Goal: Information Seeking & Learning: Learn about a topic

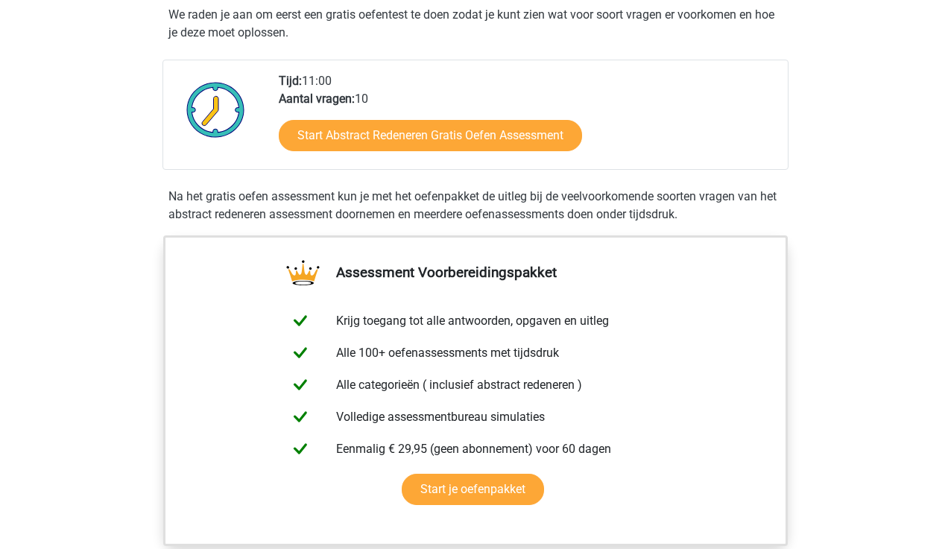
scroll to position [319, 0]
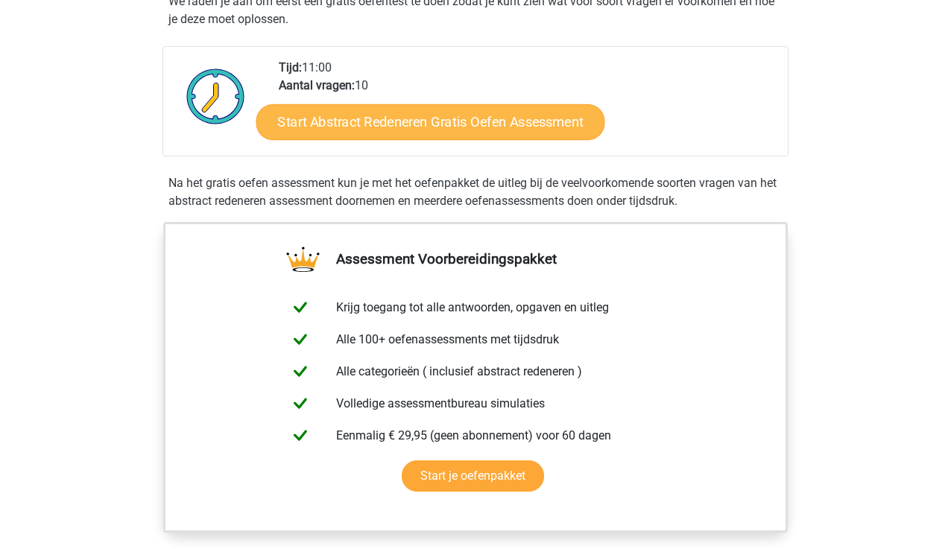
click at [426, 117] on link "Start Abstract Redeneren Gratis Oefen Assessment" at bounding box center [430, 122] width 349 height 36
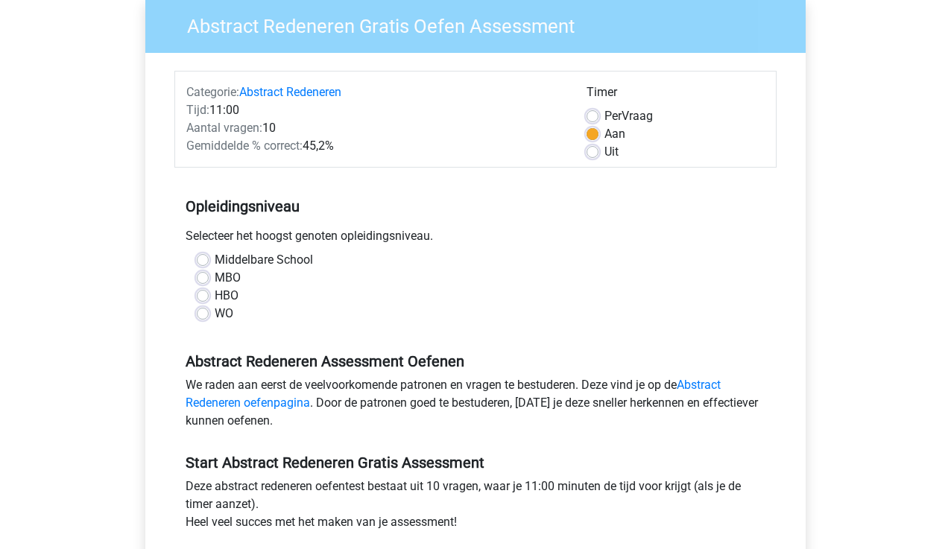
scroll to position [127, 0]
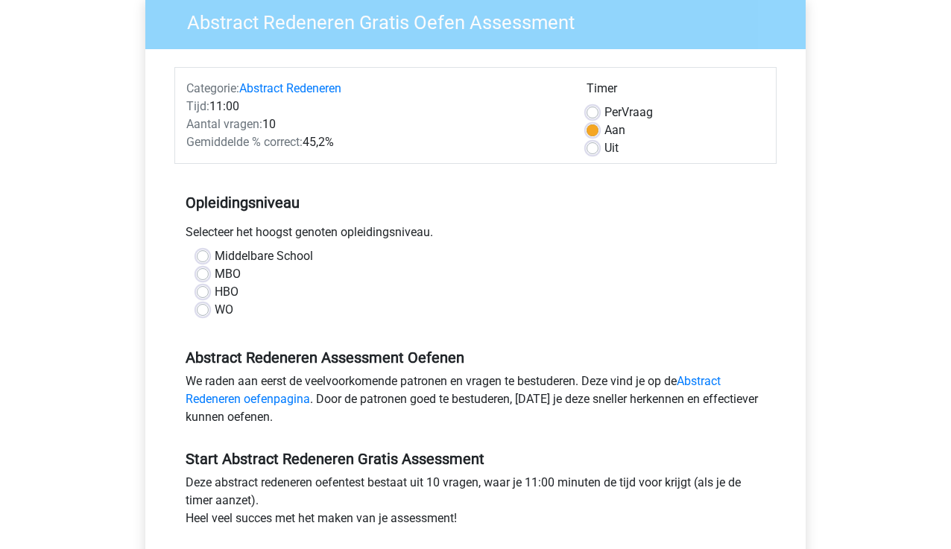
click at [215, 257] on label "Middelbare School" at bounding box center [264, 256] width 98 height 18
click at [202, 257] on input "Middelbare School" at bounding box center [203, 254] width 12 height 15
radio input "true"
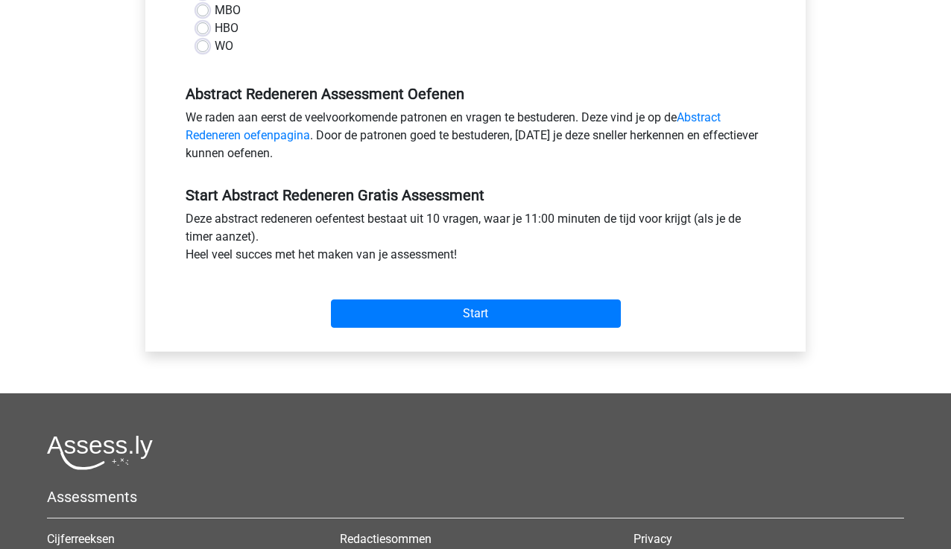
scroll to position [391, 0]
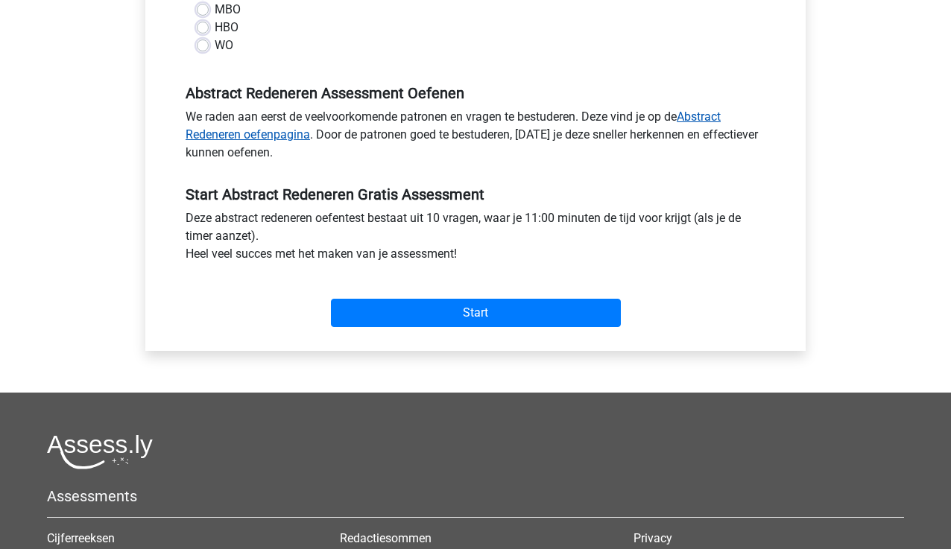
click at [237, 131] on link "Abstract Redeneren oefenpagina" at bounding box center [453, 126] width 535 height 32
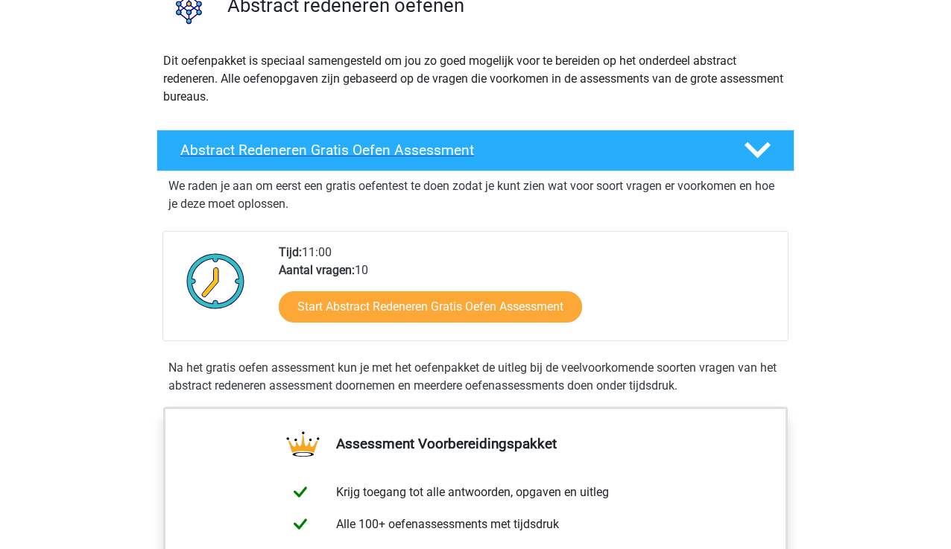
scroll to position [154, 0]
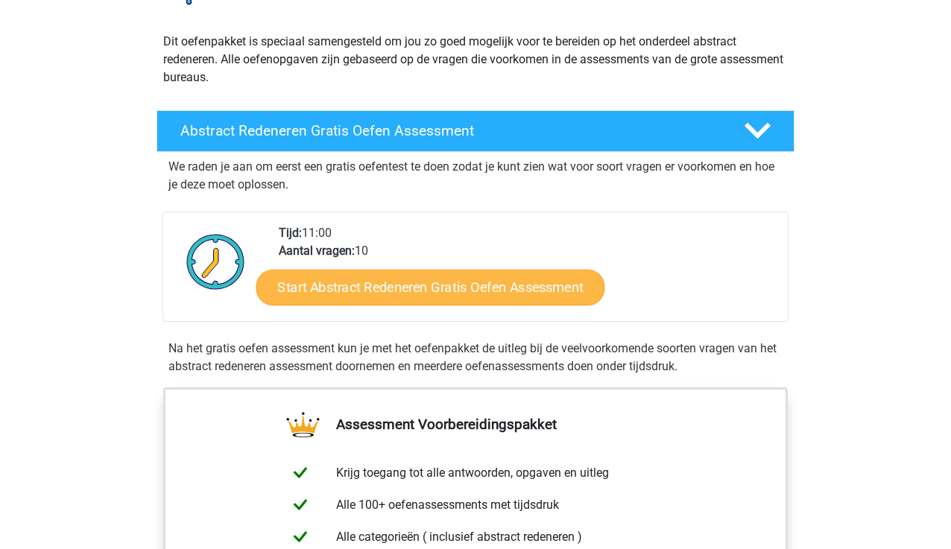
click at [439, 285] on link "Start Abstract Redeneren Gratis Oefen Assessment" at bounding box center [430, 287] width 349 height 36
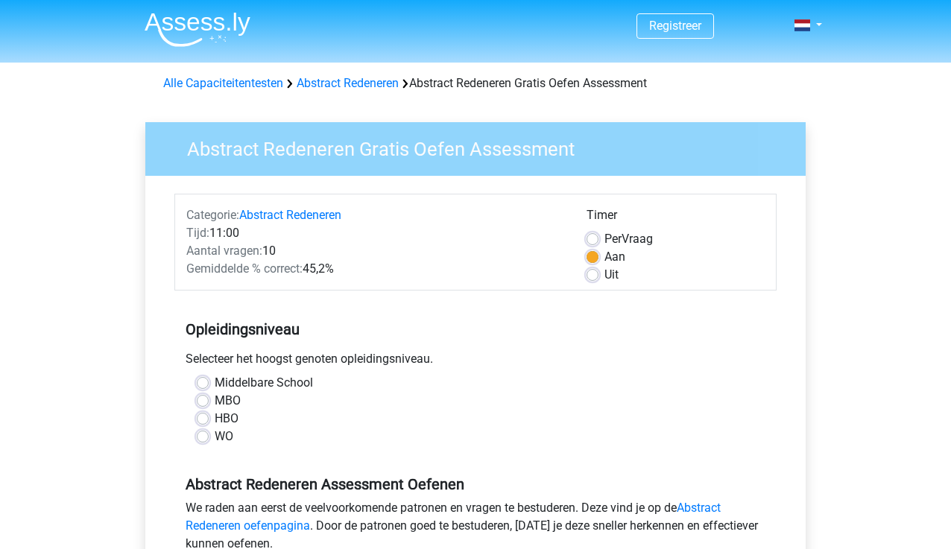
click at [215, 381] on label "Middelbare School" at bounding box center [264, 383] width 98 height 18
click at [206, 381] on input "Middelbare School" at bounding box center [203, 381] width 12 height 15
radio input "true"
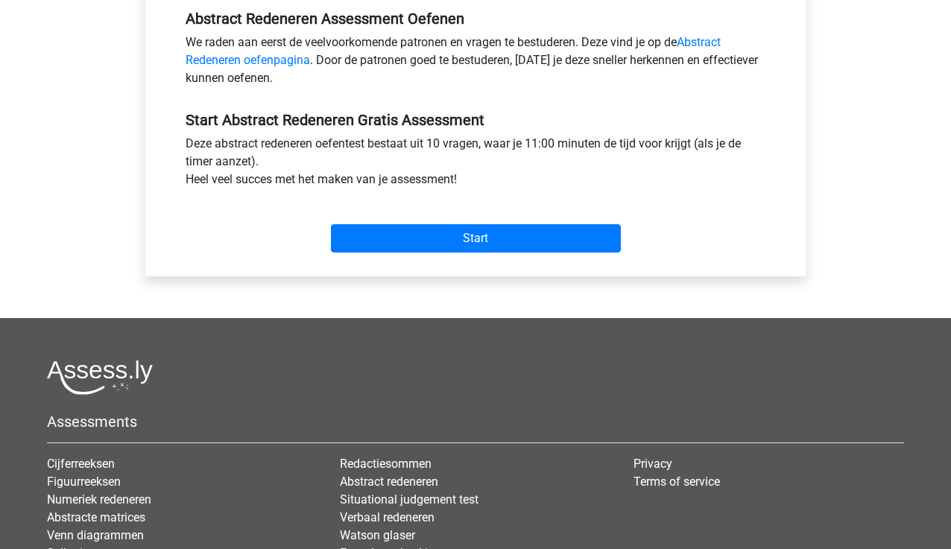
scroll to position [467, 0]
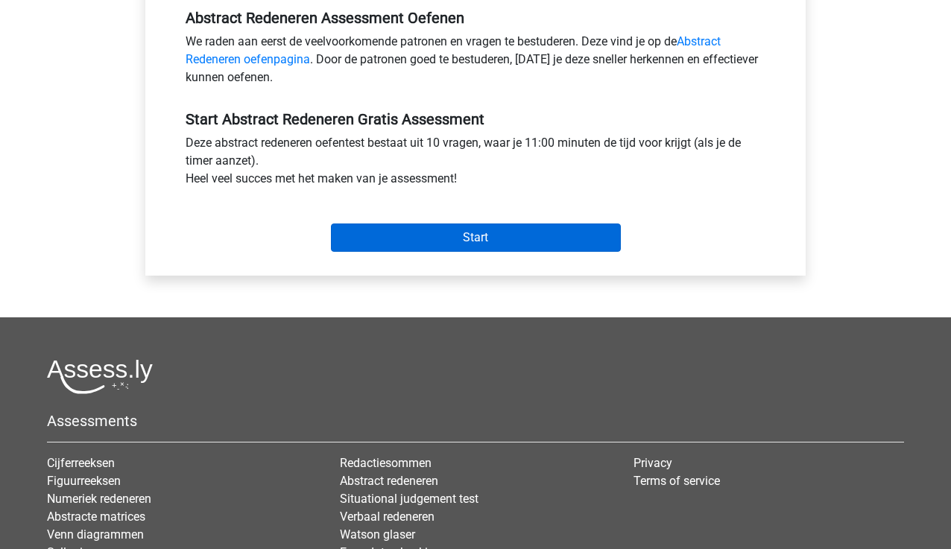
click at [469, 240] on input "Start" at bounding box center [476, 238] width 290 height 28
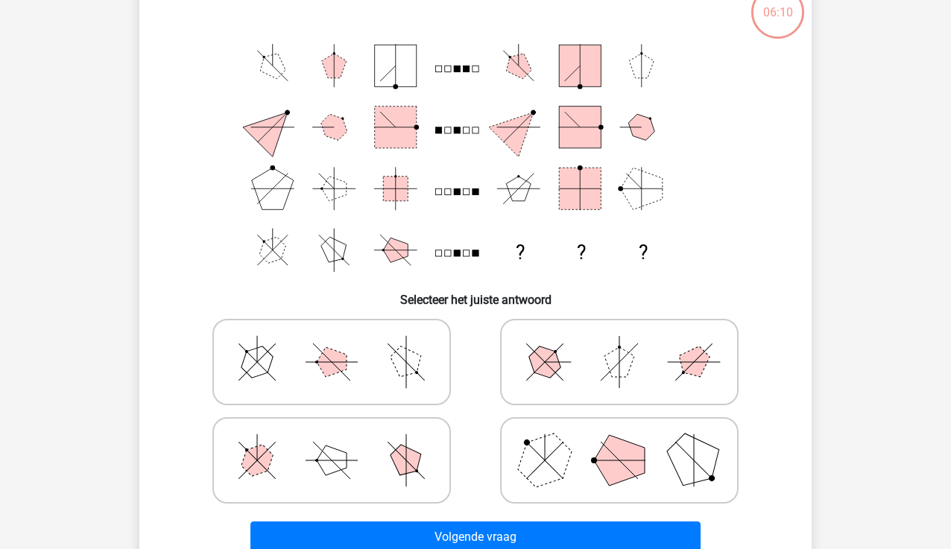
scroll to position [103, 0]
click at [320, 447] on icon at bounding box center [332, 460] width 224 height 75
click at [332, 441] on input "radio" at bounding box center [337, 437] width 10 height 10
radio input "true"
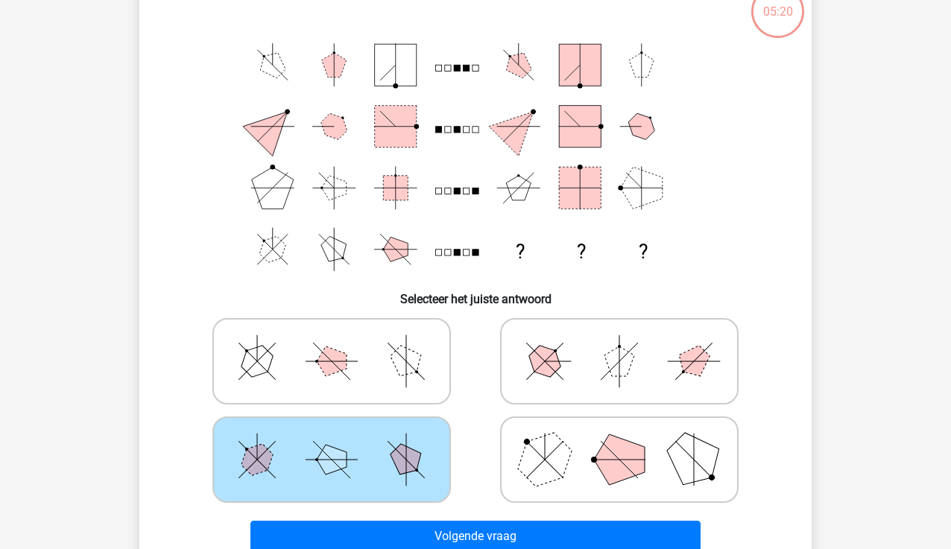
click at [290, 361] on icon at bounding box center [332, 361] width 224 height 75
click at [332, 343] on input "radio" at bounding box center [337, 338] width 10 height 10
radio input "true"
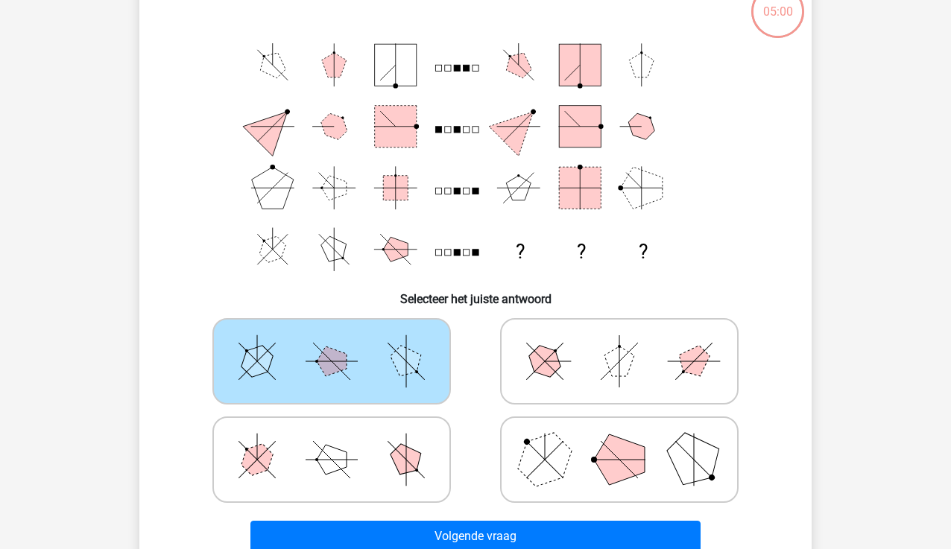
click at [575, 451] on icon at bounding box center [620, 460] width 224 height 75
click at [619, 441] on input "radio" at bounding box center [624, 437] width 10 height 10
radio input "true"
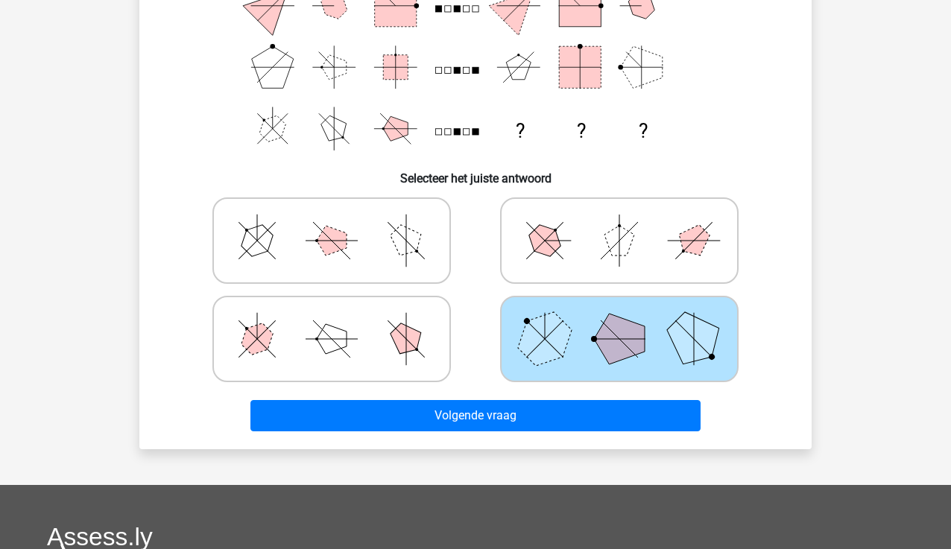
scroll to position [225, 0]
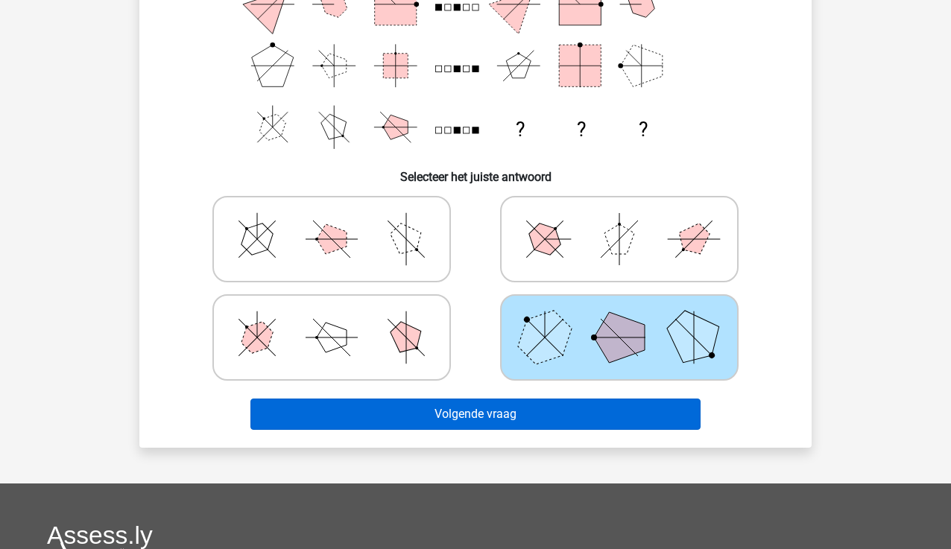
click at [569, 410] on button "Volgende vraag" at bounding box center [475, 414] width 451 height 31
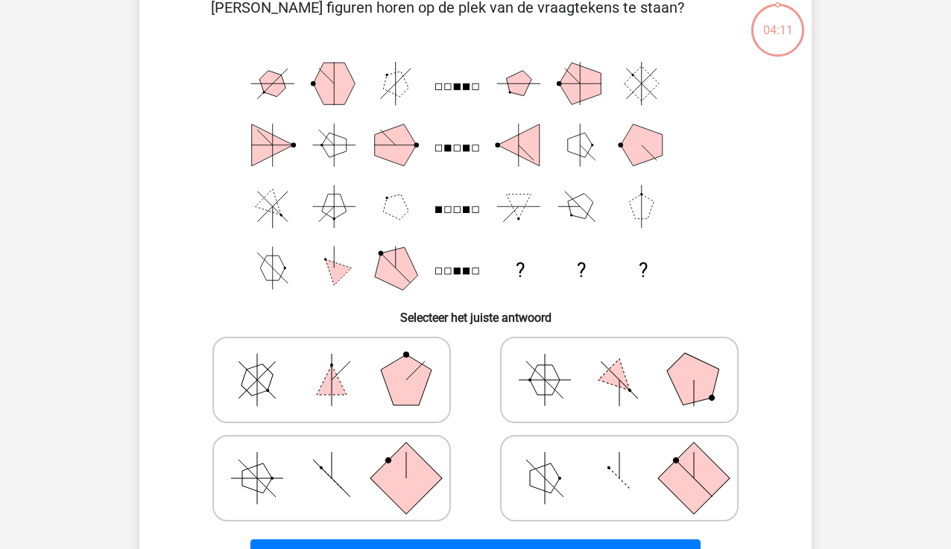
scroll to position [69, 0]
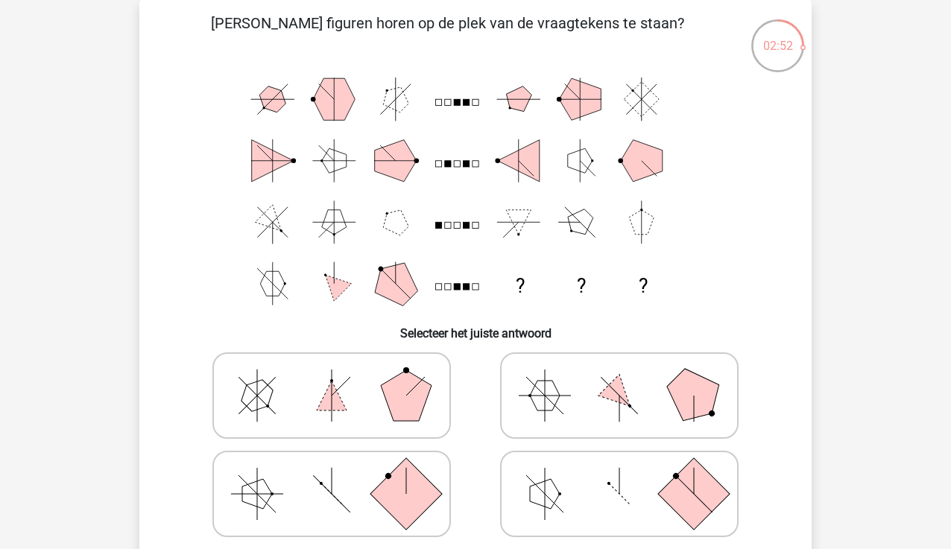
click at [575, 382] on icon at bounding box center [620, 396] width 224 height 75
click at [619, 377] on input "radio" at bounding box center [624, 372] width 10 height 10
radio input "true"
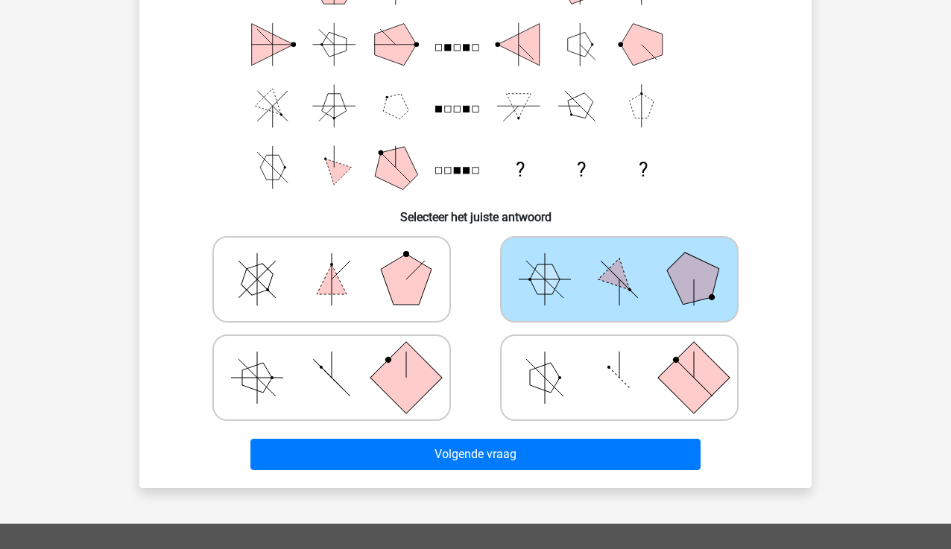
scroll to position [186, 0]
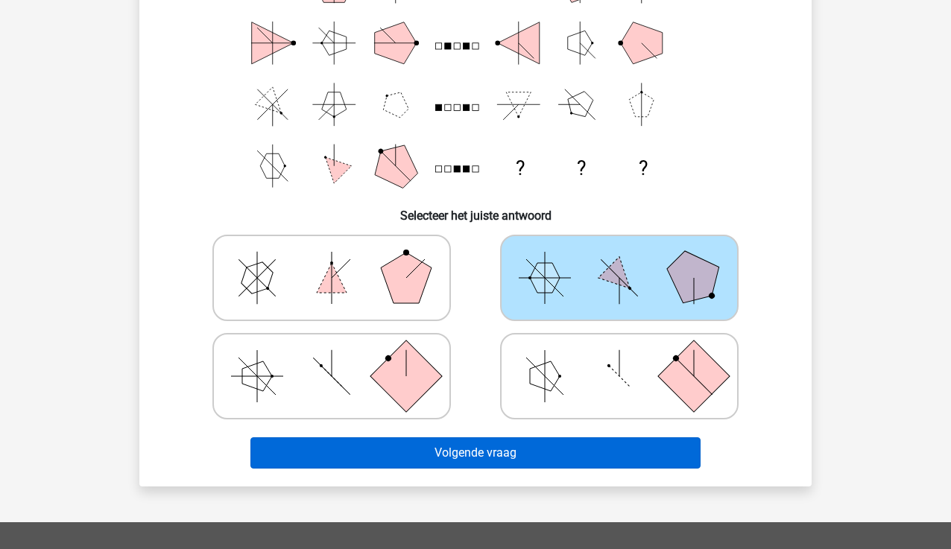
click at [542, 453] on button "Volgende vraag" at bounding box center [475, 453] width 451 height 31
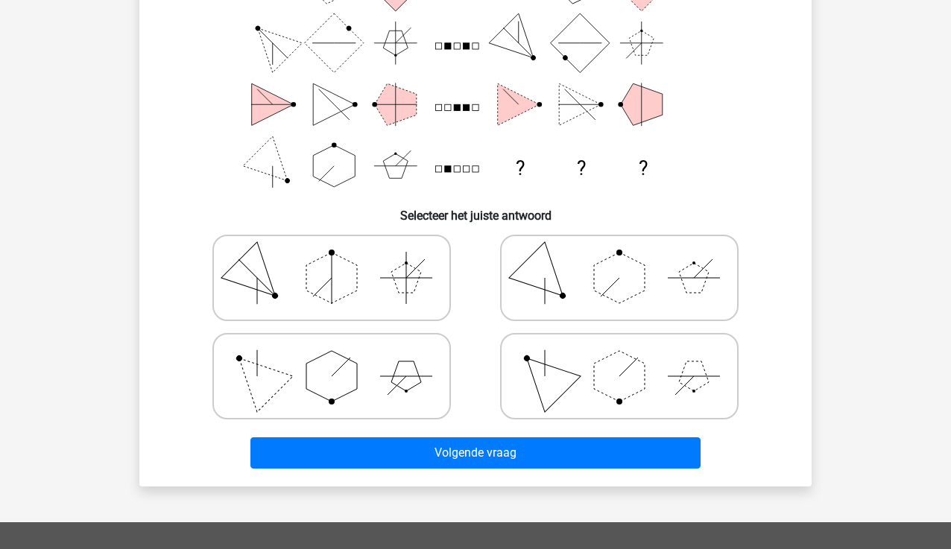
scroll to position [69, 0]
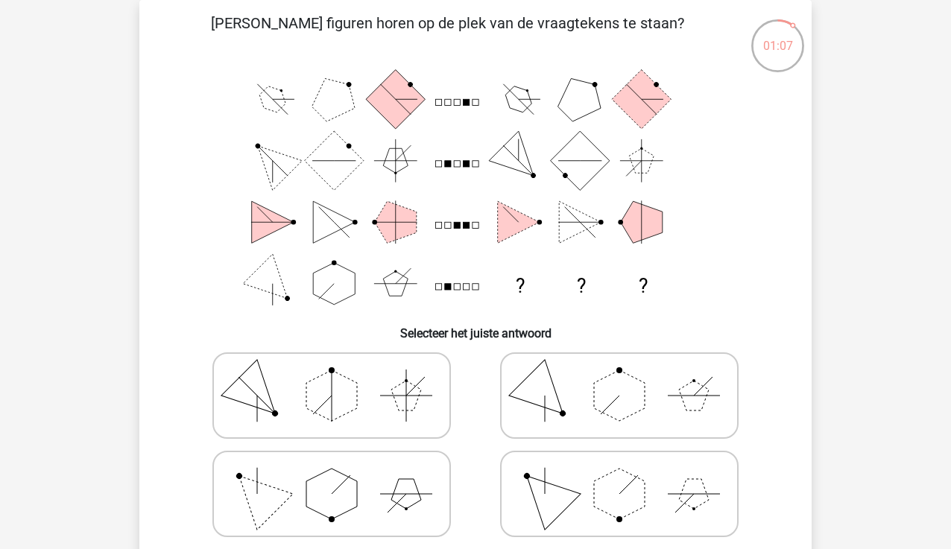
click at [299, 496] on icon at bounding box center [332, 494] width 224 height 75
click at [332, 476] on input "radio" at bounding box center [337, 471] width 10 height 10
radio input "true"
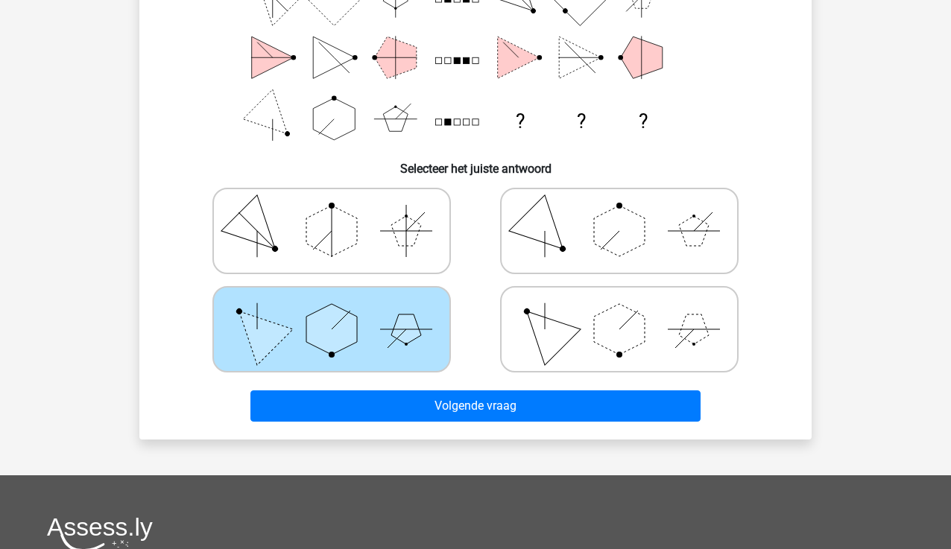
scroll to position [244, 0]
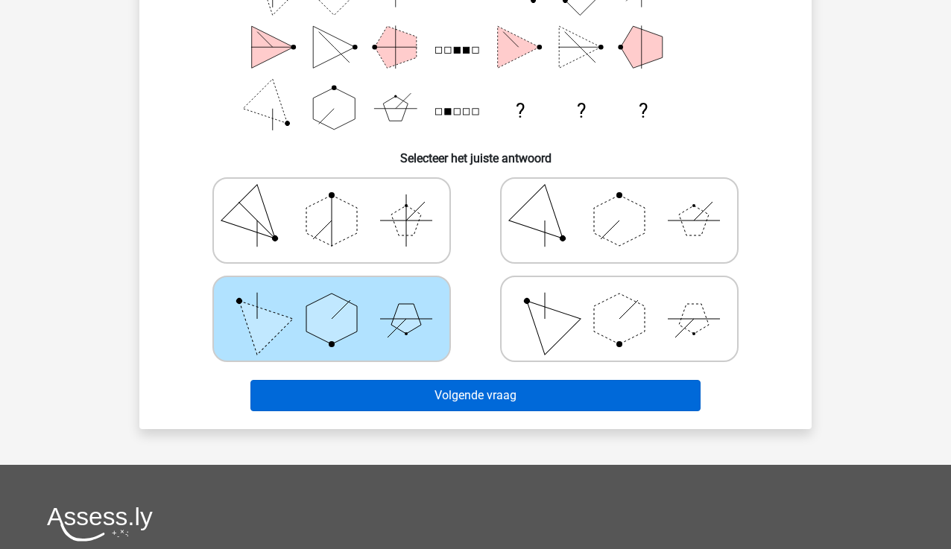
click at [466, 394] on button "Volgende vraag" at bounding box center [475, 395] width 451 height 31
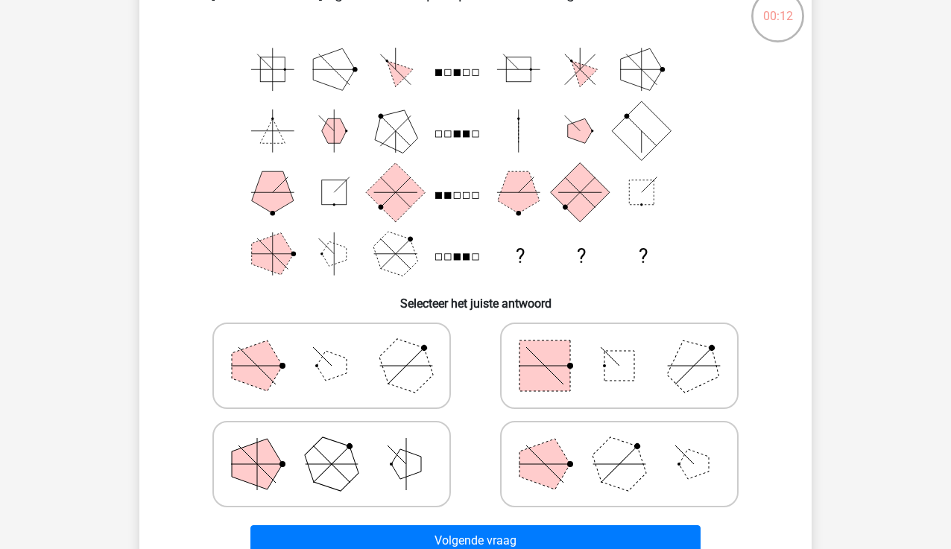
scroll to position [102, 0]
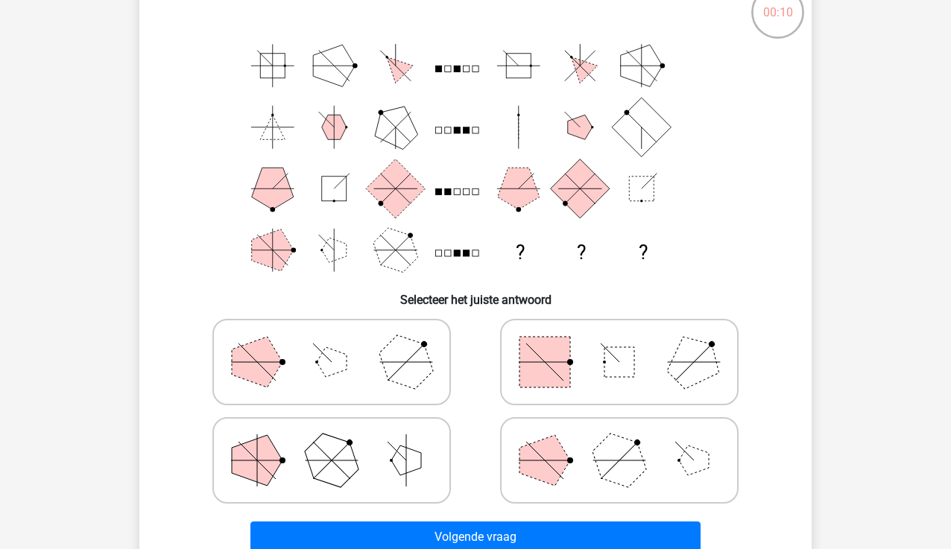
click at [298, 370] on icon at bounding box center [332, 362] width 224 height 75
click at [332, 344] on input "radio" at bounding box center [337, 339] width 10 height 10
radio input "true"
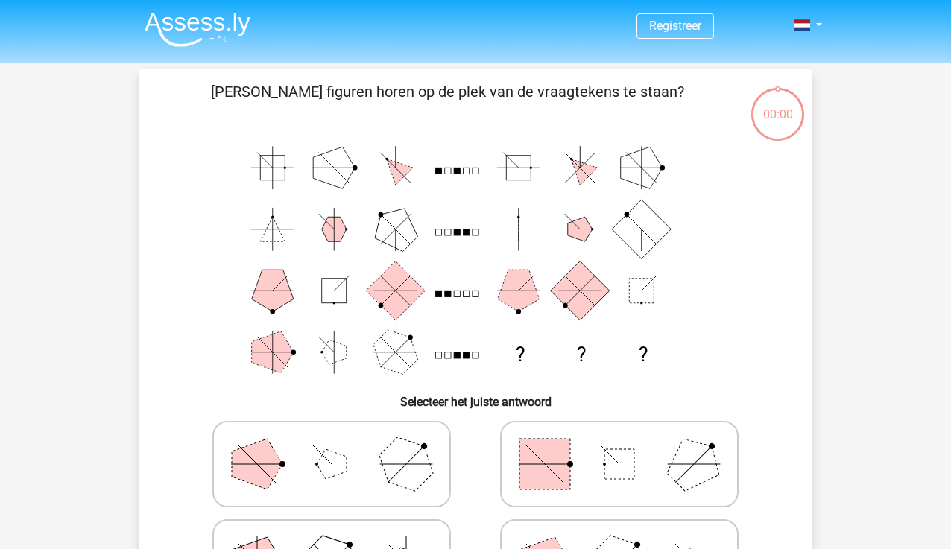
scroll to position [102, 0]
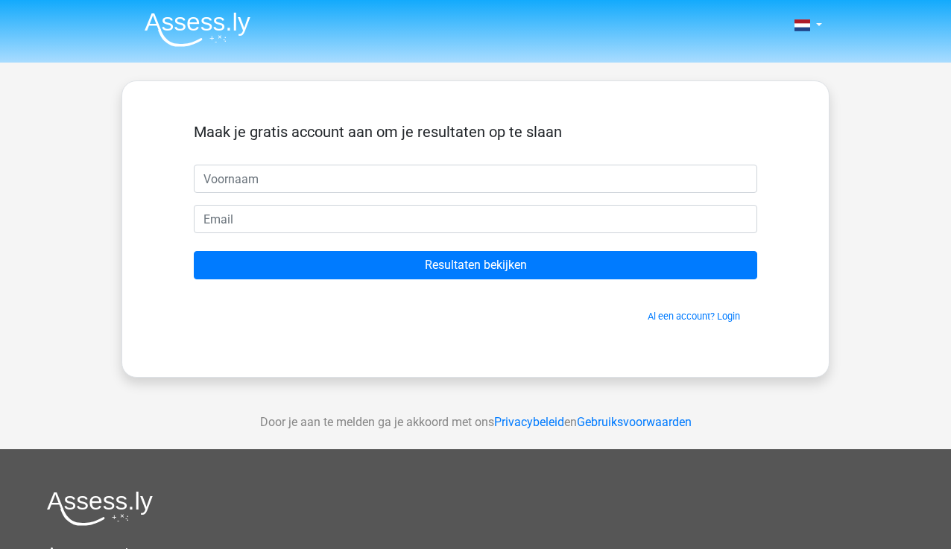
scroll to position [102, 0]
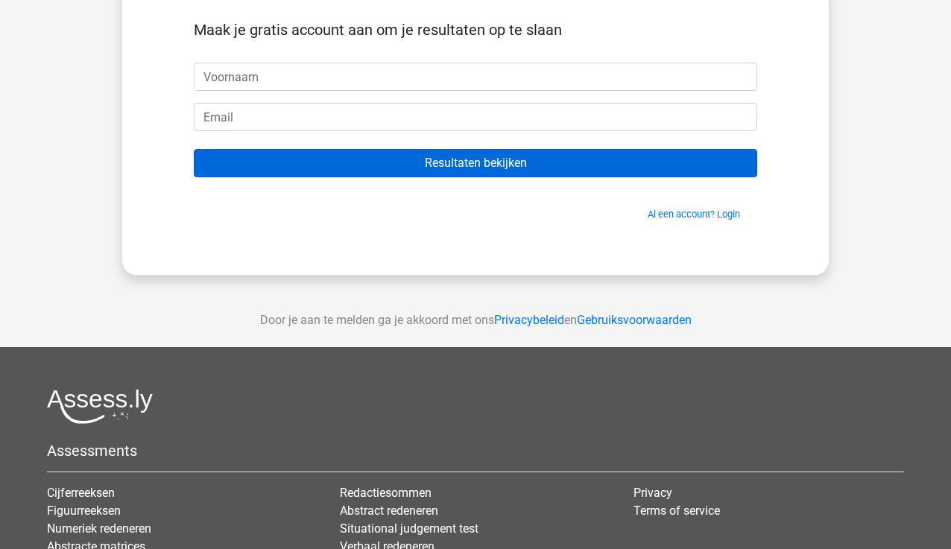
click at [457, 161] on input "Resultaten bekijken" at bounding box center [476, 163] width 564 height 28
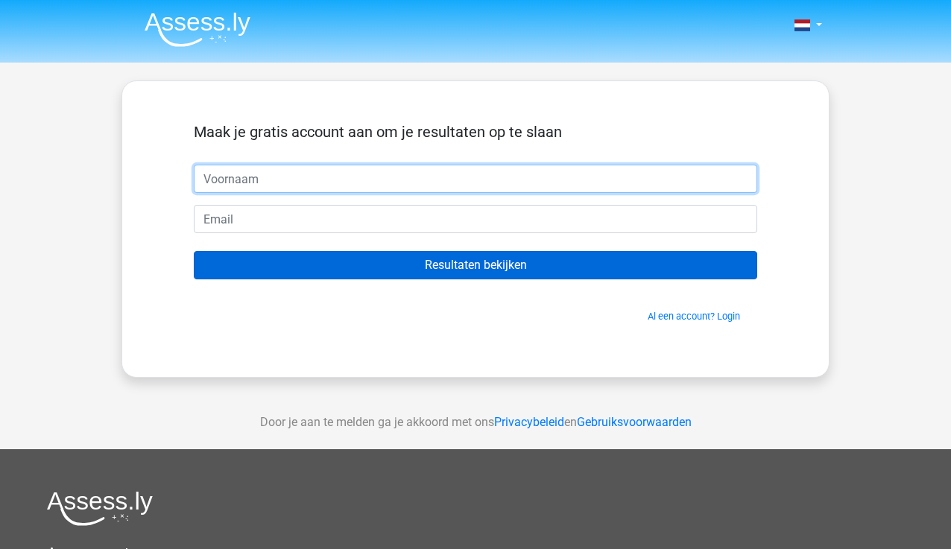
scroll to position [0, 0]
